Goal: Task Accomplishment & Management: Manage account settings

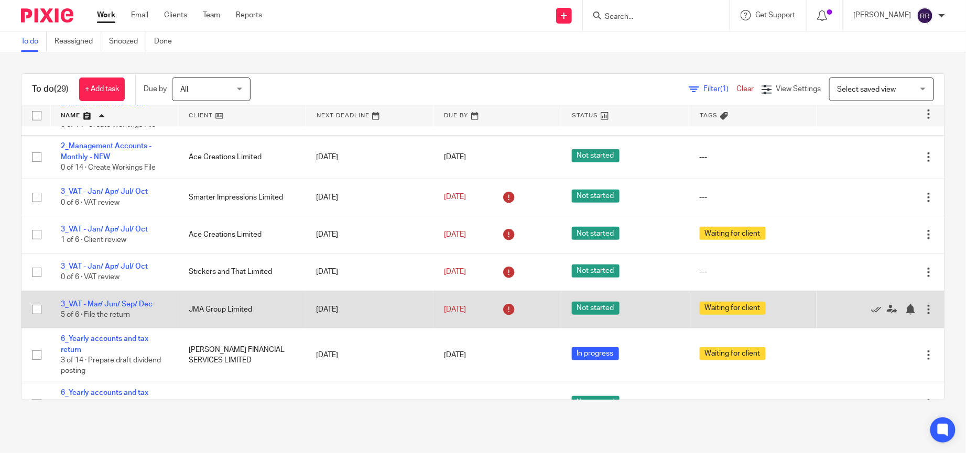
scroll to position [236, 0]
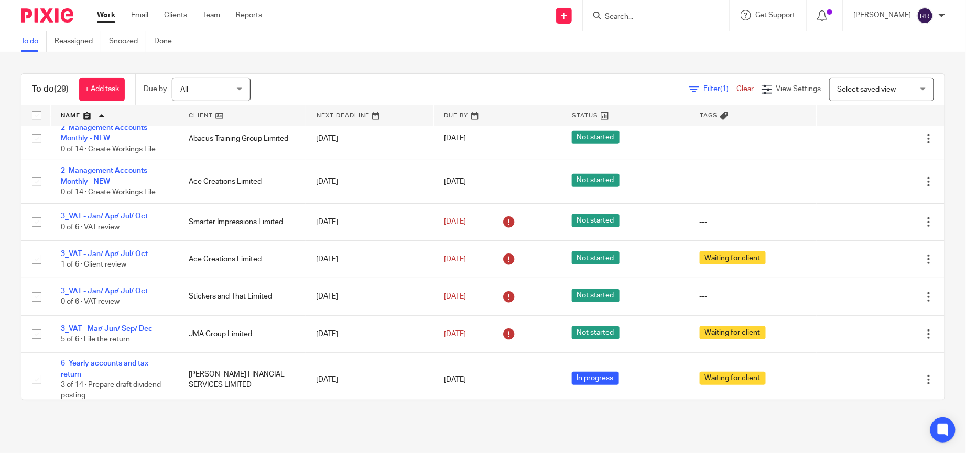
click at [647, 18] on input "Search" at bounding box center [651, 17] width 94 height 9
type input "ronna"
click at [652, 38] on link at bounding box center [667, 41] width 130 height 16
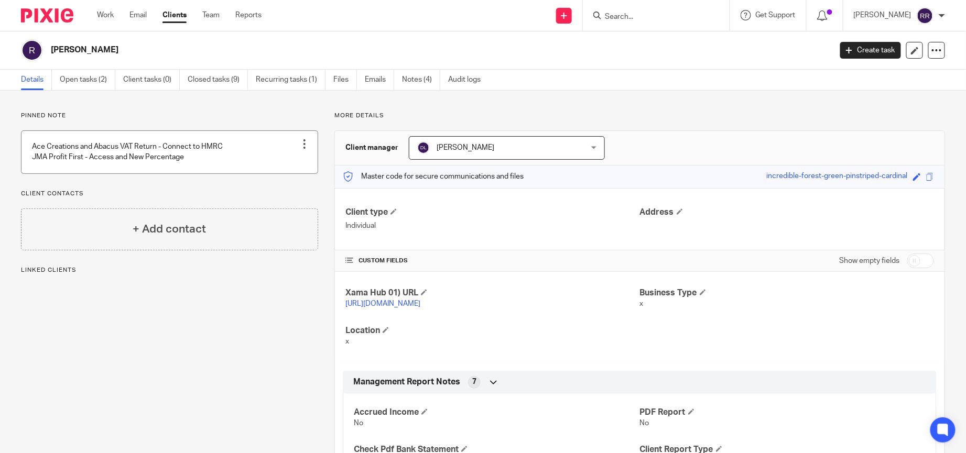
click at [129, 144] on link at bounding box center [169, 152] width 296 height 42
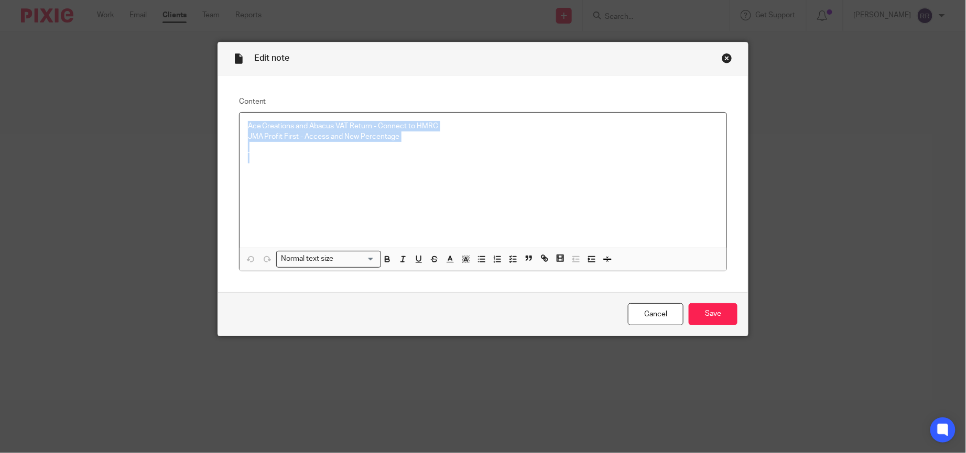
drag, startPoint x: 188, startPoint y: 88, endPoint x: 149, endPoint y: 78, distance: 39.5
click at [149, 78] on div "Edit note Content Ace Creations and Abacus VAT Return - Connect to HMRC JMA Pro…" at bounding box center [483, 226] width 966 height 453
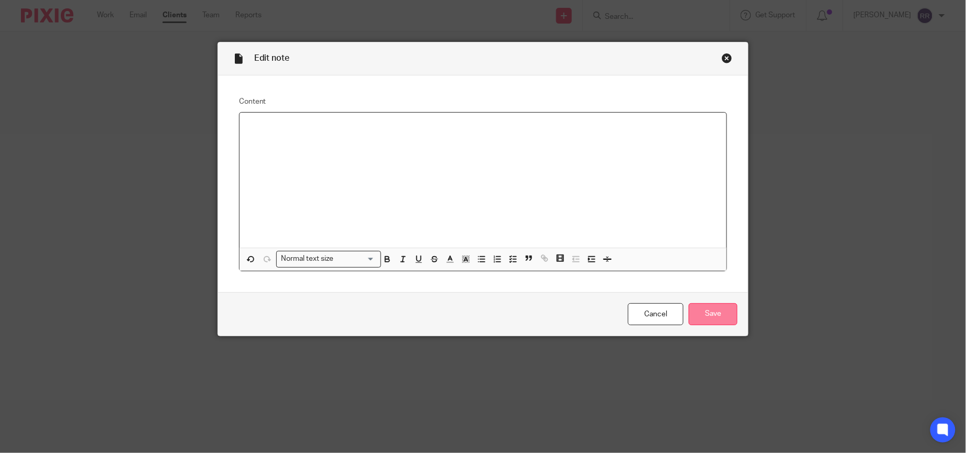
click at [721, 322] on input "Save" at bounding box center [713, 314] width 49 height 23
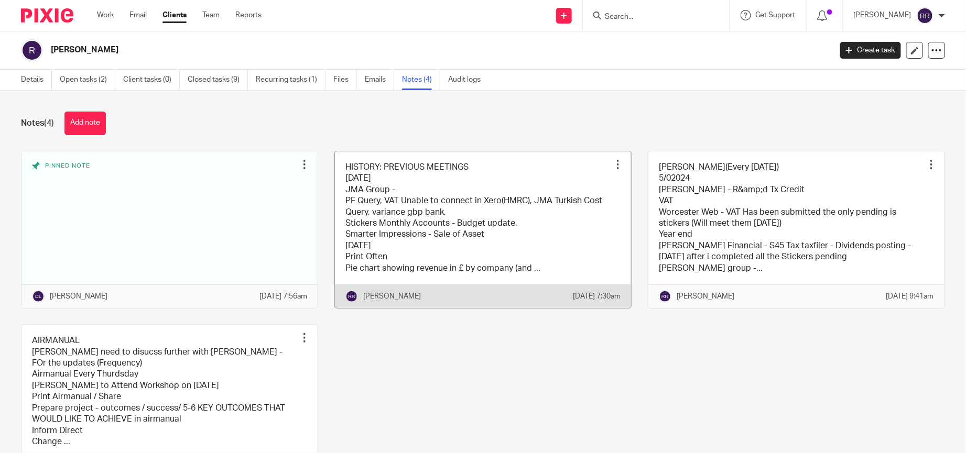
click at [429, 225] on link at bounding box center [483, 229] width 296 height 157
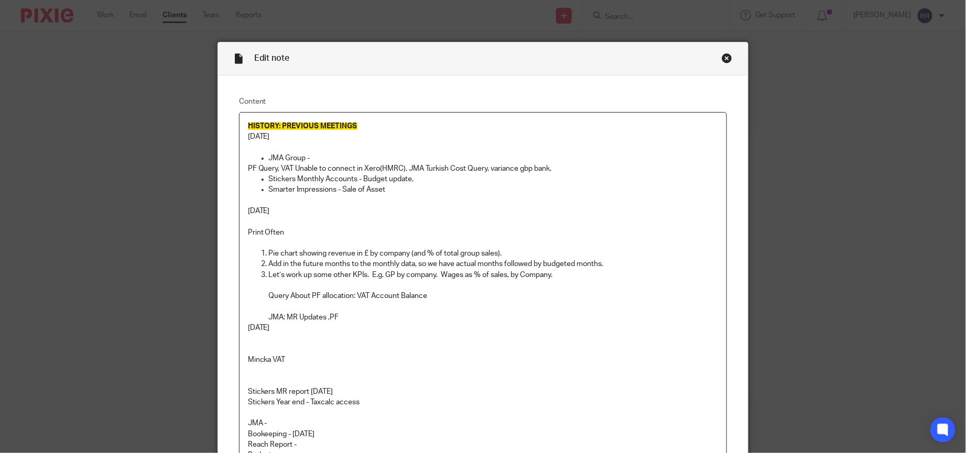
click at [299, 139] on p "15/07/2025" at bounding box center [483, 137] width 471 height 10
click at [463, 132] on p "15/07/2025" at bounding box center [483, 137] width 471 height 10
click at [490, 125] on p "HISTORY: PREVIOUS MEETINGS" at bounding box center [483, 126] width 471 height 10
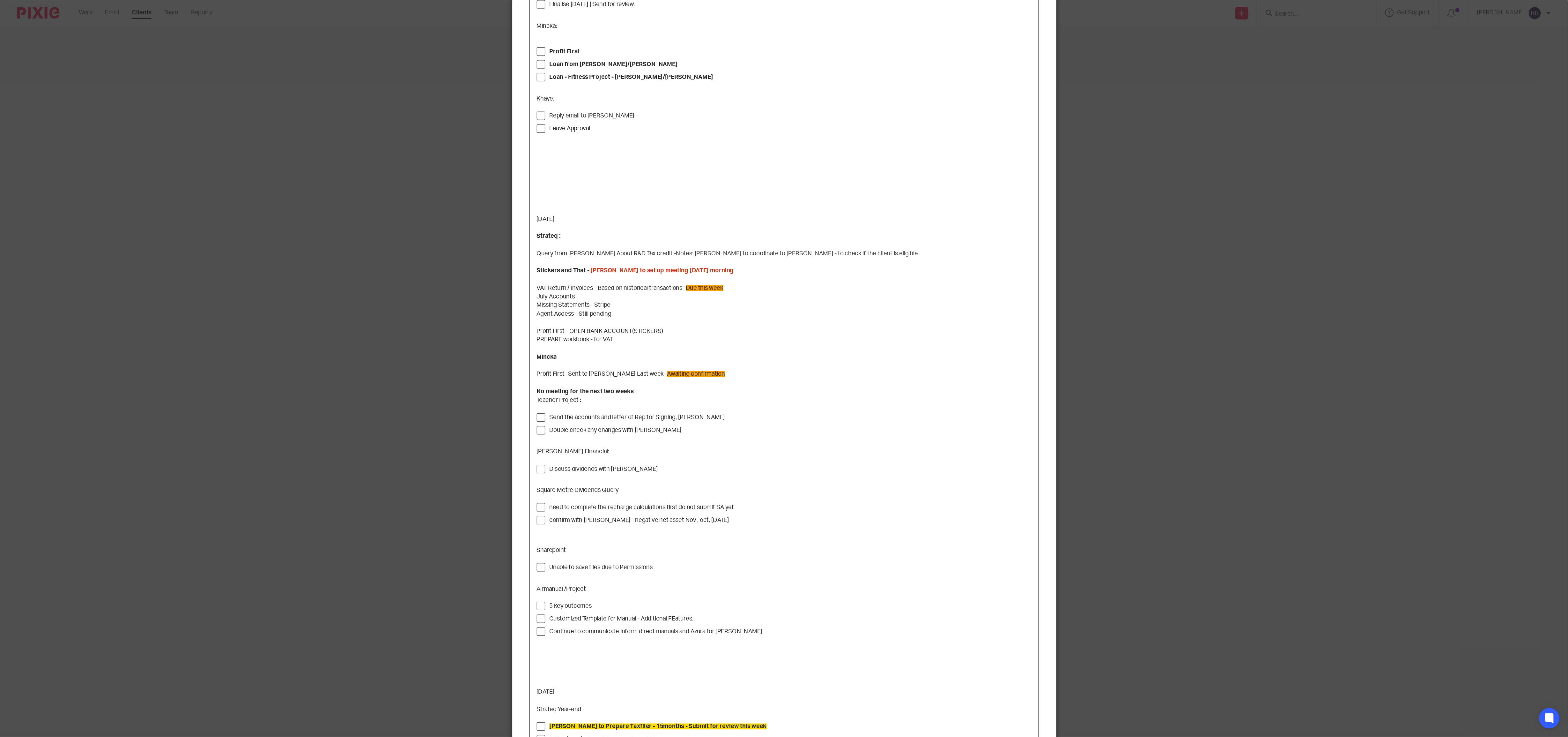
scroll to position [2810, 0]
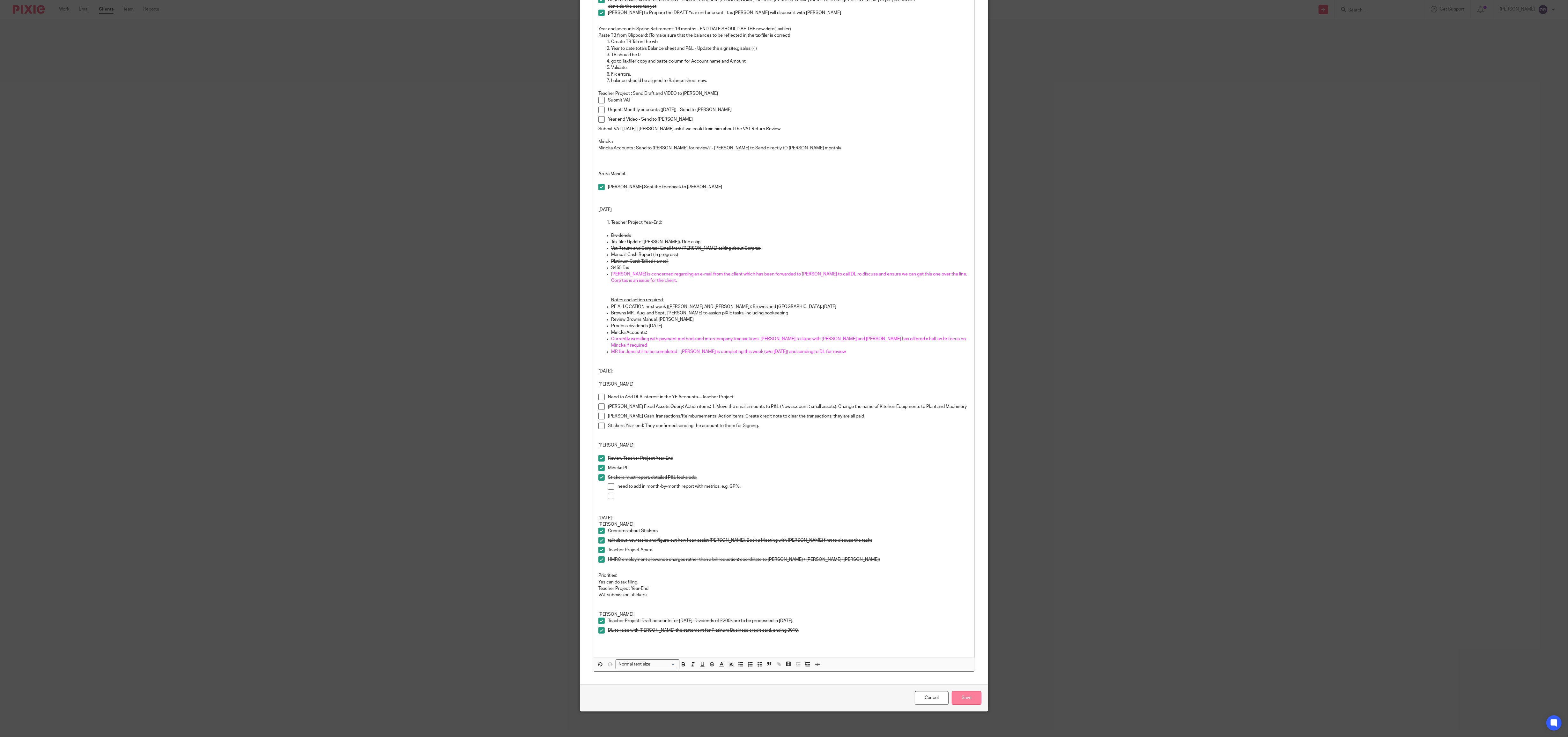
click at [587, 276] on input "Save" at bounding box center [967, 697] width 30 height 14
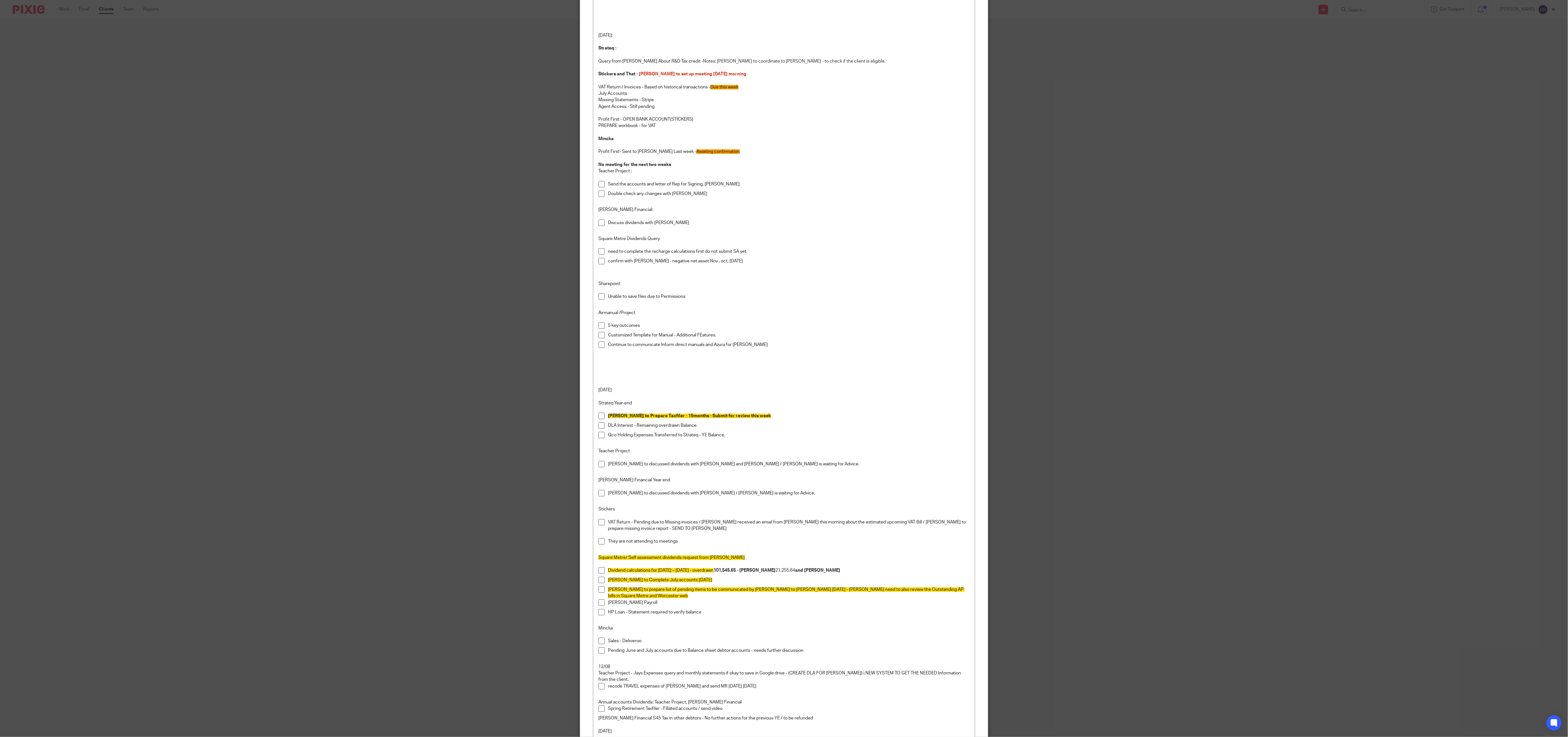
scroll to position [1150, 0]
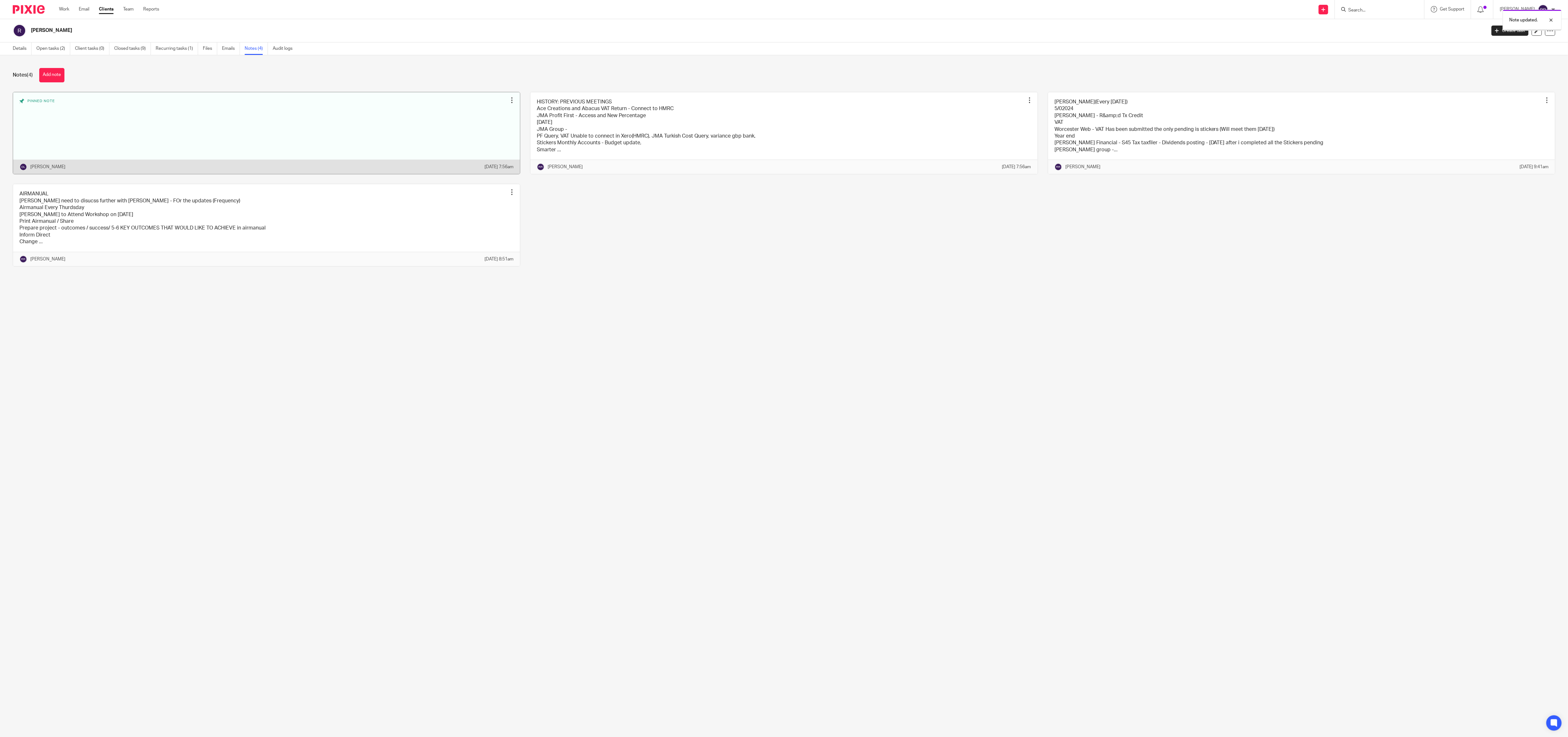
click at [286, 134] on link at bounding box center [266, 133] width 507 height 82
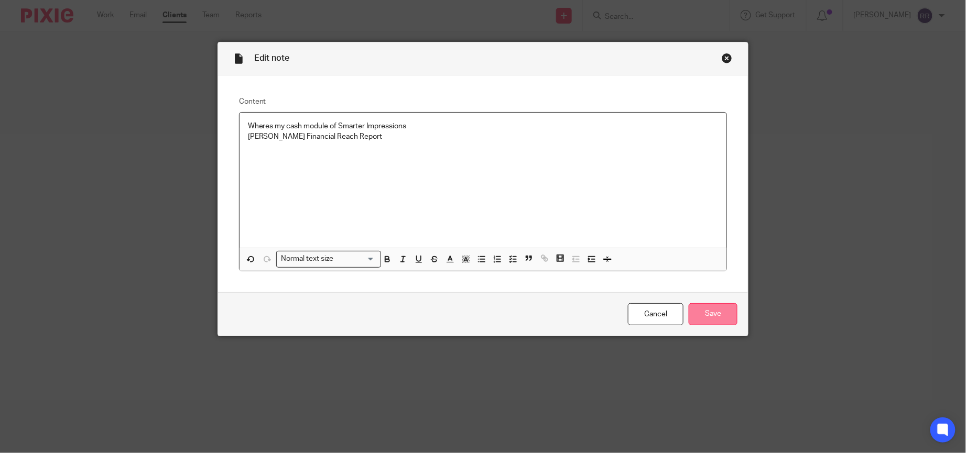
click at [712, 308] on input "Save" at bounding box center [713, 314] width 49 height 23
click at [857, 307] on div "Edit note Content Wheres my cash module of Smarter Impressions Roberts Financia…" at bounding box center [483, 226] width 966 height 453
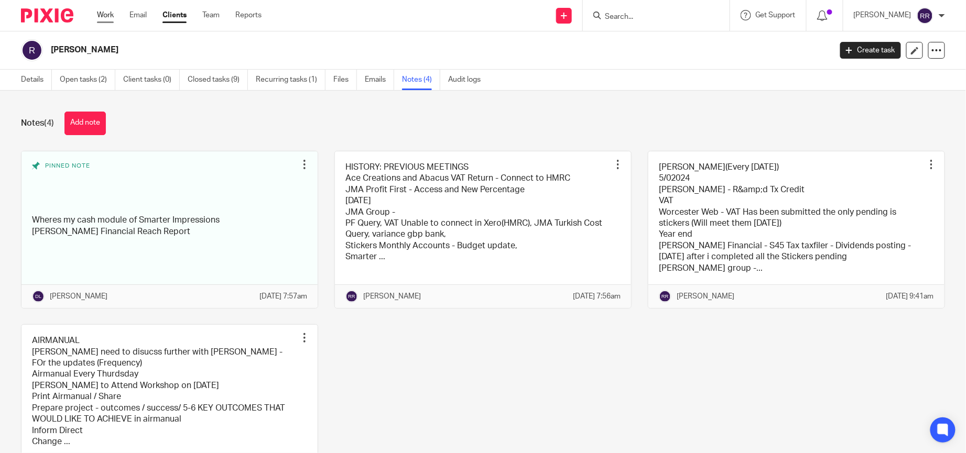
click at [108, 17] on link "Work" at bounding box center [105, 15] width 17 height 10
